Goal: Use online tool/utility: Utilize a website feature to perform a specific function

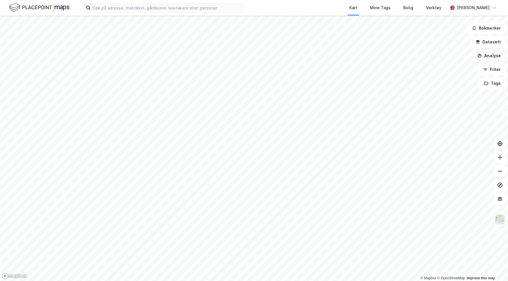
click at [492, 58] on button "Analyse" at bounding box center [488, 55] width 33 height 11
click at [435, 58] on div "Mål avstand" at bounding box center [439, 56] width 50 height 5
click at [288, 266] on button "Lukk" at bounding box center [280, 267] width 26 height 11
click at [486, 54] on button "Analyse" at bounding box center [488, 55] width 33 height 11
click at [441, 92] on div "Se demografi" at bounding box center [439, 91] width 50 height 5
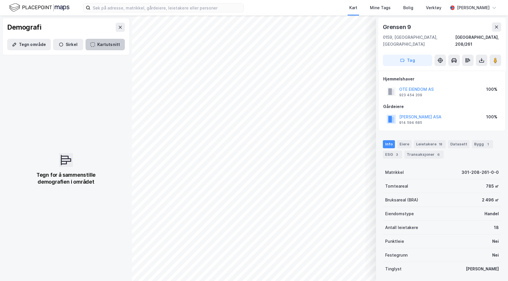
click at [99, 44] on button "Kartutsnitt" at bounding box center [105, 44] width 39 height 11
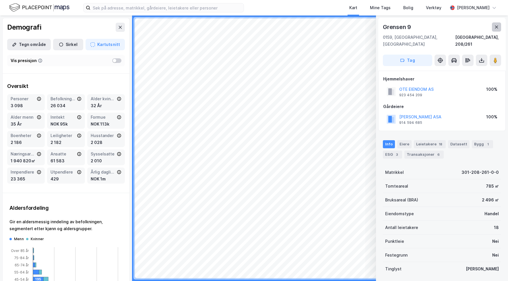
click at [494, 25] on icon at bounding box center [496, 27] width 5 height 5
click at [493, 30] on button at bounding box center [496, 26] width 9 height 9
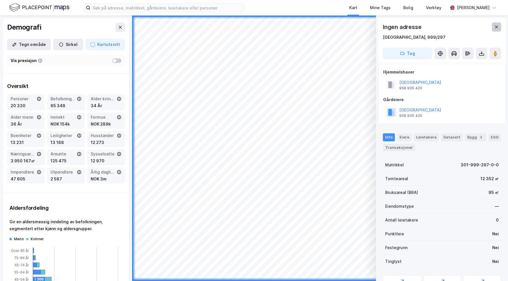
click at [495, 30] on button at bounding box center [496, 26] width 9 height 9
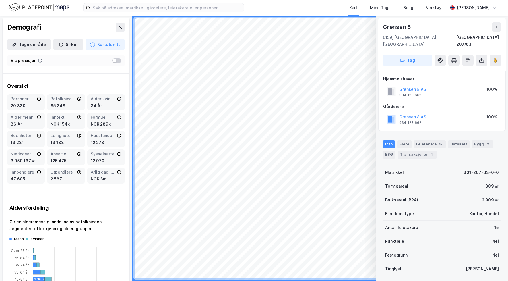
click at [491, 31] on div "Grensen 8" at bounding box center [442, 26] width 118 height 9
click at [495, 28] on icon at bounding box center [496, 27] width 5 height 5
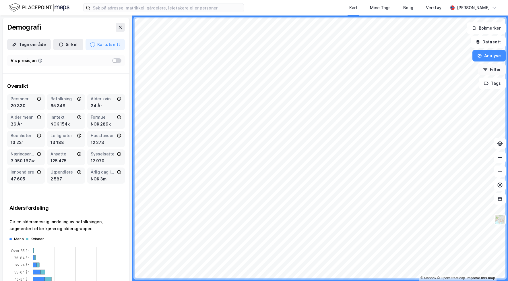
click at [492, 72] on button "Filter" at bounding box center [492, 69] width 28 height 11
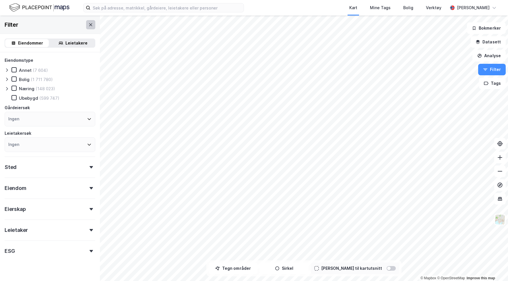
click at [91, 24] on icon at bounding box center [90, 24] width 3 height 3
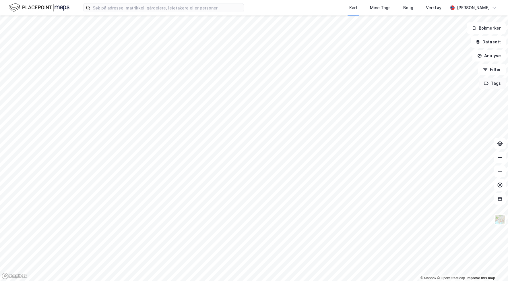
click at [492, 85] on button "Tags" at bounding box center [492, 82] width 27 height 11
click at [492, 84] on button "Tags" at bounding box center [492, 82] width 27 height 11
click at [489, 84] on button "Tags" at bounding box center [492, 82] width 27 height 11
click at [484, 30] on button "Bokmerker" at bounding box center [486, 27] width 39 height 11
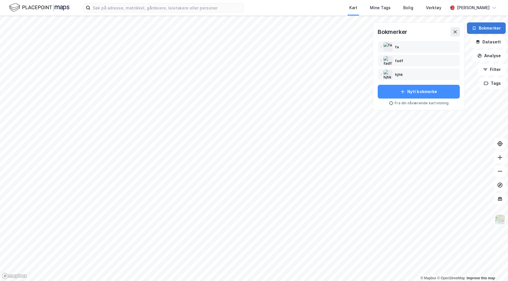
click at [484, 30] on button "Bokmerker" at bounding box center [486, 27] width 39 height 11
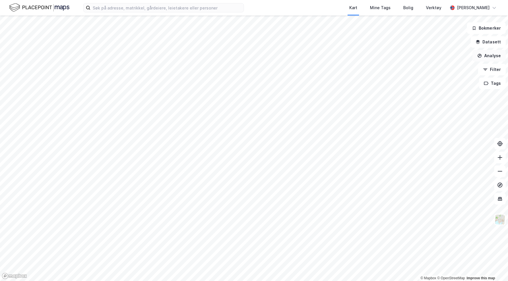
click at [492, 55] on button "Analyse" at bounding box center [488, 55] width 33 height 11
click at [492, 41] on button "Datasett" at bounding box center [488, 41] width 35 height 11
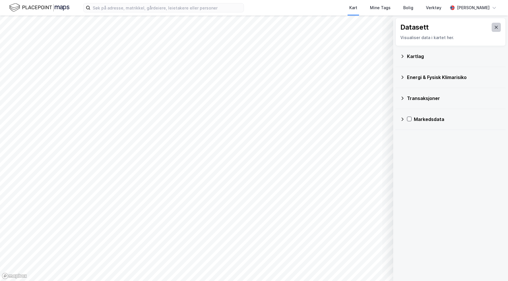
click at [495, 28] on icon at bounding box center [496, 27] width 5 height 5
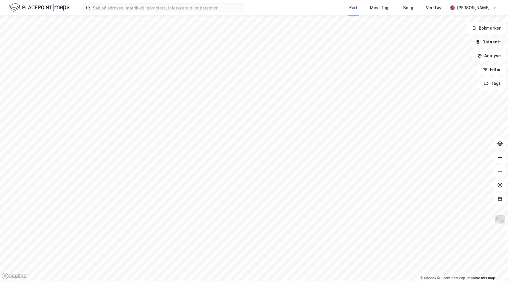
click at [492, 39] on button "Datasett" at bounding box center [488, 41] width 35 height 11
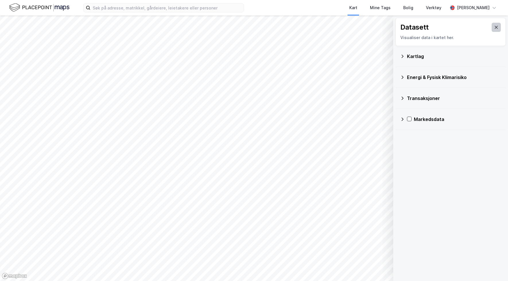
click at [498, 29] on icon at bounding box center [496, 27] width 5 height 5
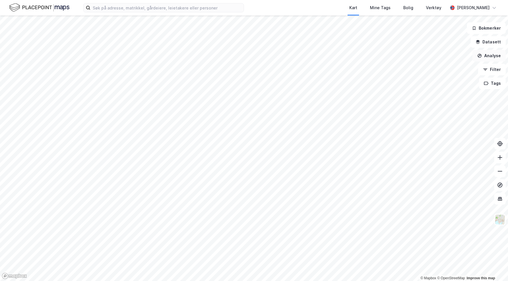
click at [490, 55] on button "Analyse" at bounding box center [488, 55] width 33 height 11
click at [488, 59] on button "Analyse" at bounding box center [488, 55] width 33 height 11
click at [488, 57] on button "Analyse" at bounding box center [488, 55] width 33 height 11
click at [440, 101] on div "Reisetidsanalyse" at bounding box center [439, 103] width 50 height 5
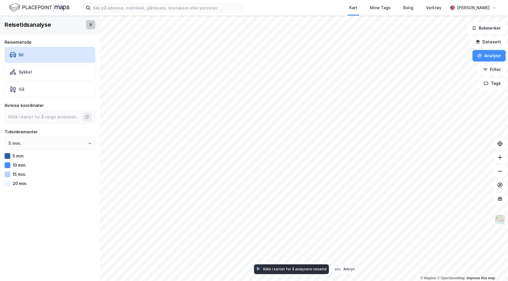
click at [93, 24] on icon at bounding box center [90, 24] width 5 height 5
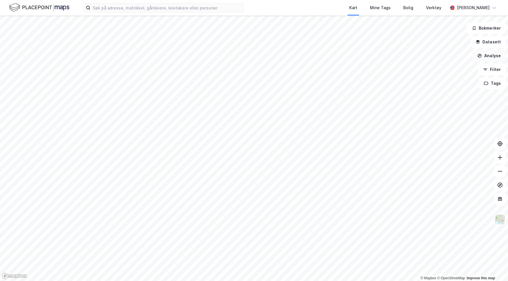
click at [497, 56] on button "Analyse" at bounding box center [488, 55] width 33 height 11
click at [429, 103] on div "Reisetidsanalyse" at bounding box center [439, 103] width 50 height 5
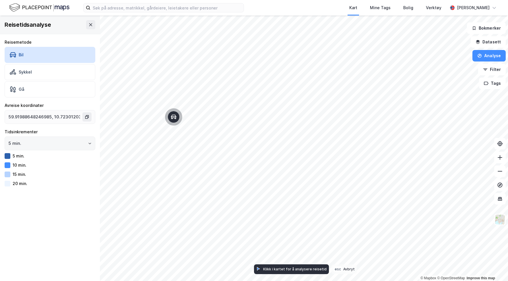
click at [88, 143] on icon "Open" at bounding box center [89, 142] width 3 height 3
click at [88, 143] on icon "Close" at bounding box center [89, 142] width 3 height 3
type input "59.91872239423694, 10.771567160654314"
click at [307, 153] on html "Kart Mine Tags [PERSON_NAME] Verktøy [PERSON_NAME] © Mapbox © OpenStreetMap Imp…" at bounding box center [254, 140] width 508 height 281
click at [91, 26] on icon at bounding box center [90, 24] width 5 height 5
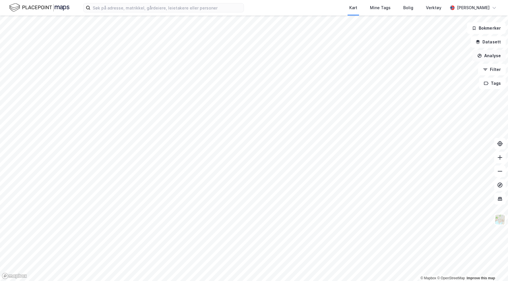
click at [493, 61] on button "Analyse" at bounding box center [488, 55] width 33 height 11
click at [423, 91] on div "Se demografi" at bounding box center [439, 91] width 50 height 5
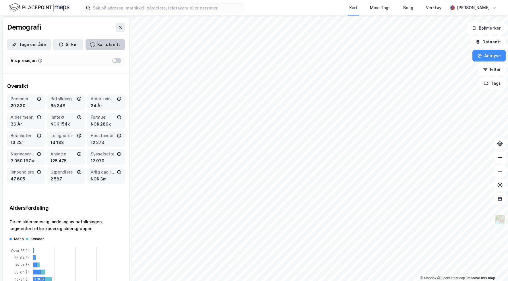
click at [97, 46] on button "Kartutsnitt" at bounding box center [105, 44] width 39 height 11
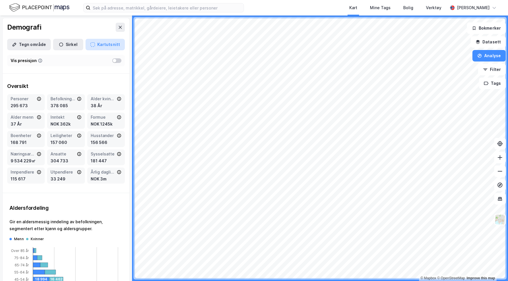
click at [113, 43] on button "Kartutsnitt" at bounding box center [105, 44] width 39 height 11
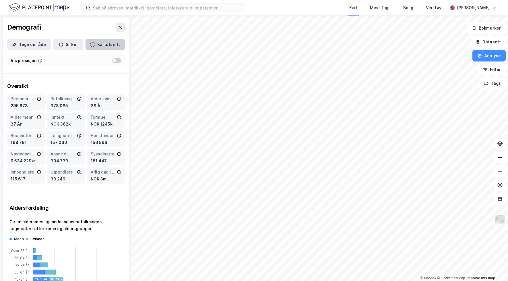
click at [95, 43] on icon "button" at bounding box center [92, 44] width 5 height 5
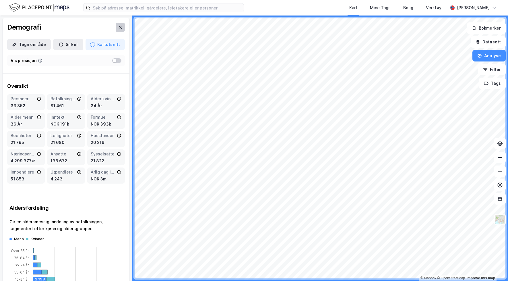
click at [118, 29] on button at bounding box center [120, 27] width 9 height 9
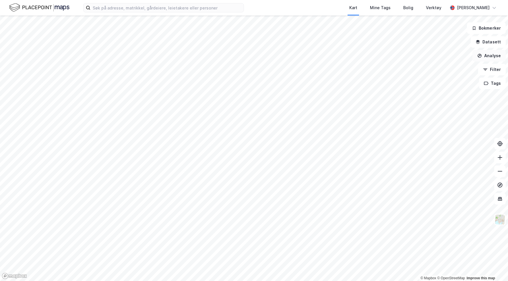
click at [487, 54] on button "Analyse" at bounding box center [488, 55] width 33 height 11
click at [446, 103] on div "Reisetidsanalyse" at bounding box center [439, 103] width 50 height 5
